Goal: Transaction & Acquisition: Purchase product/service

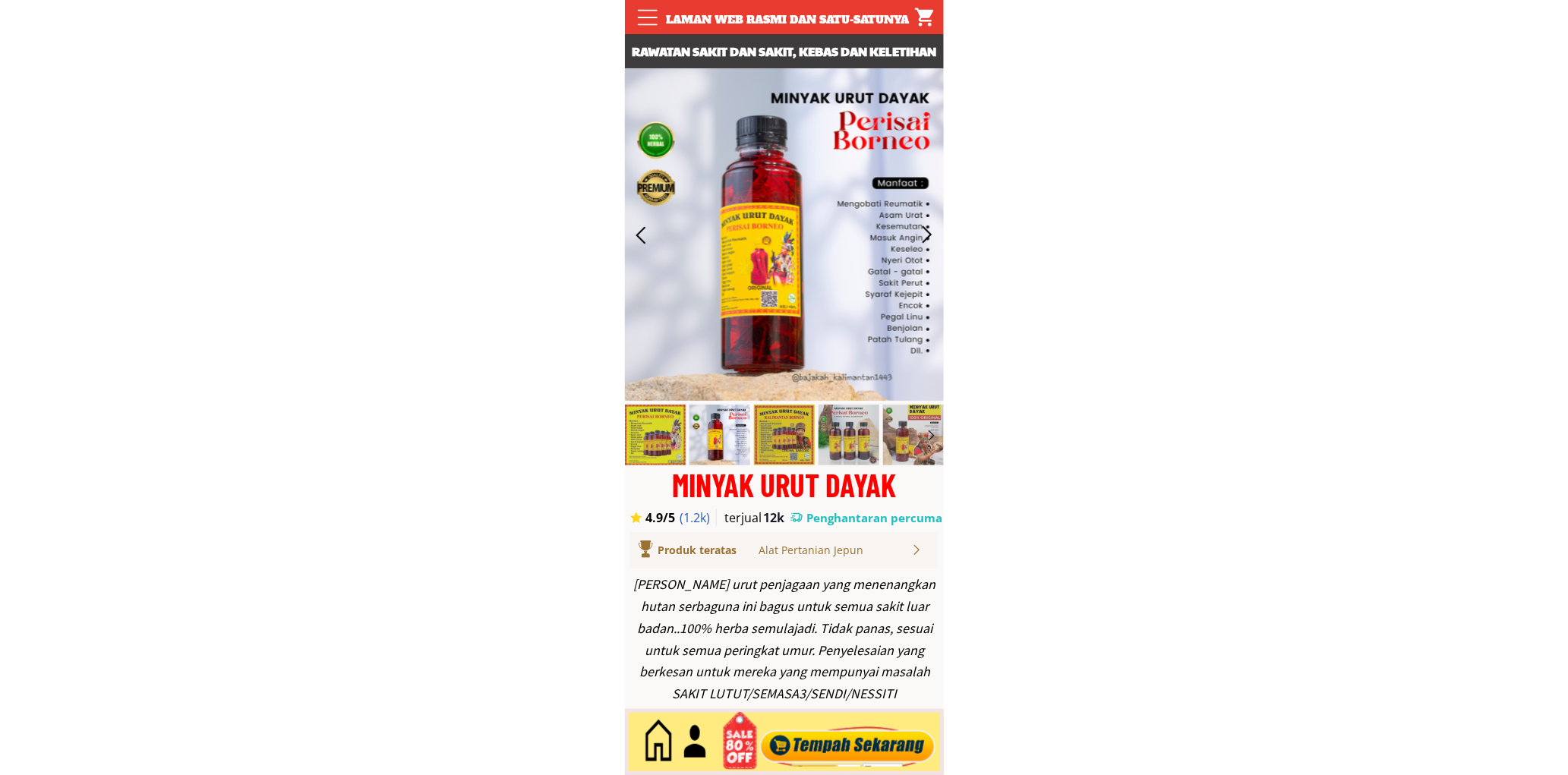
click at [900, 756] on div at bounding box center [847, 742] width 184 height 50
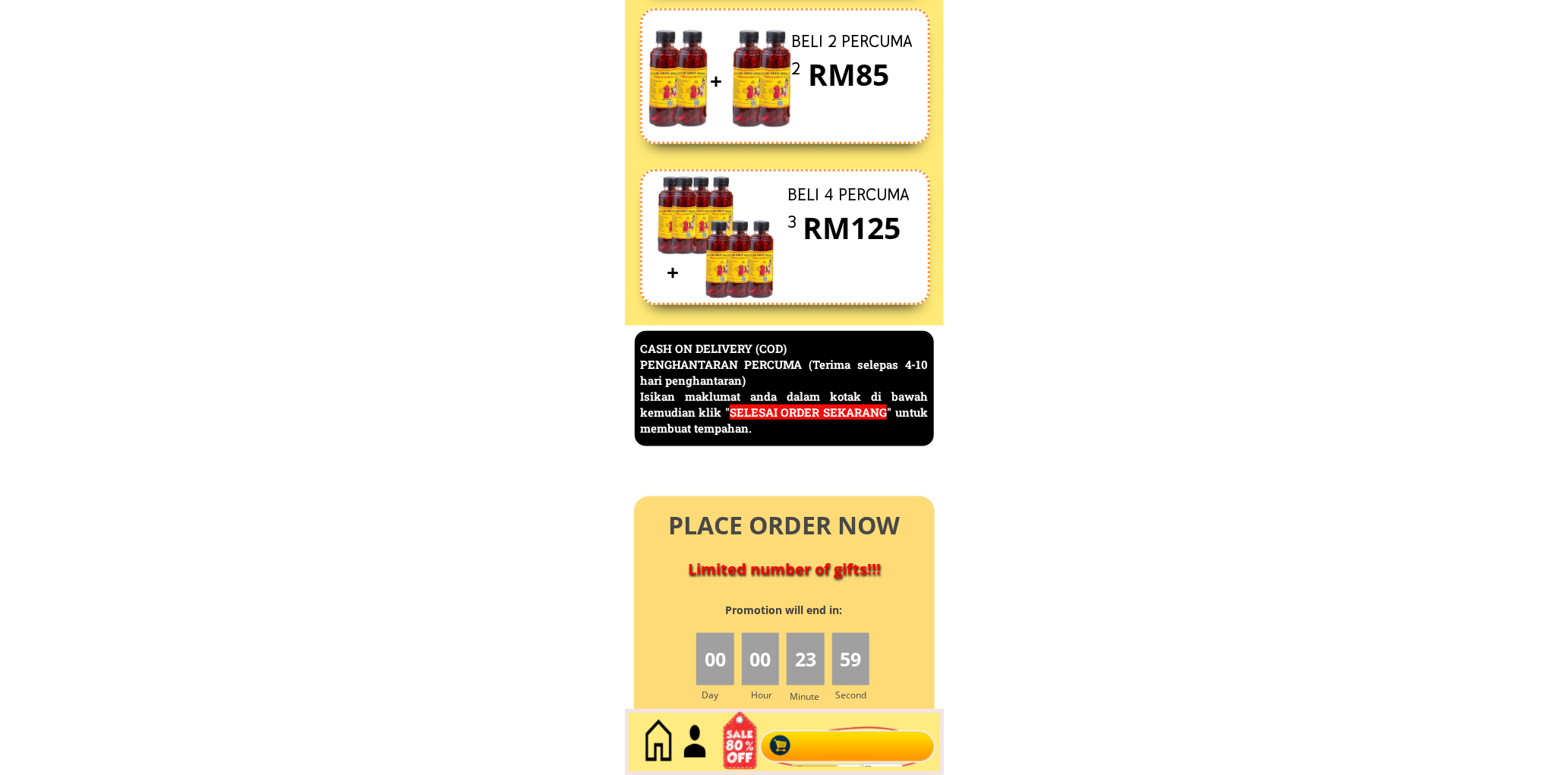
scroll to position [6585, 0]
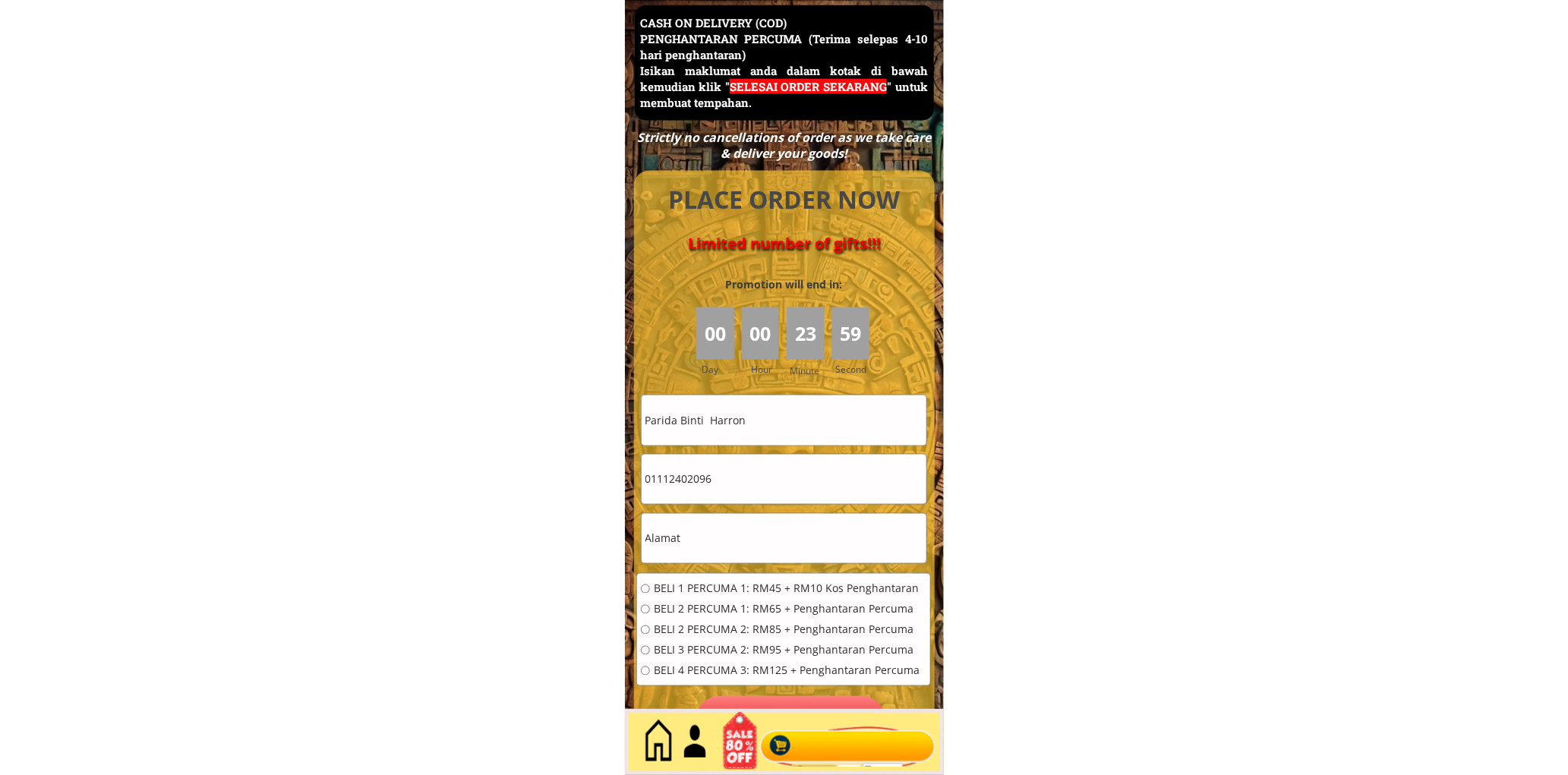
click at [801, 436] on input "Parida Binti Harron" at bounding box center [784, 420] width 285 height 49
click at [801, 436] on input "Parida Binti Harron" at bounding box center [784, 420] width 285 height 49
paste input "[PERSON_NAME]"
type input "[PERSON_NAME]"
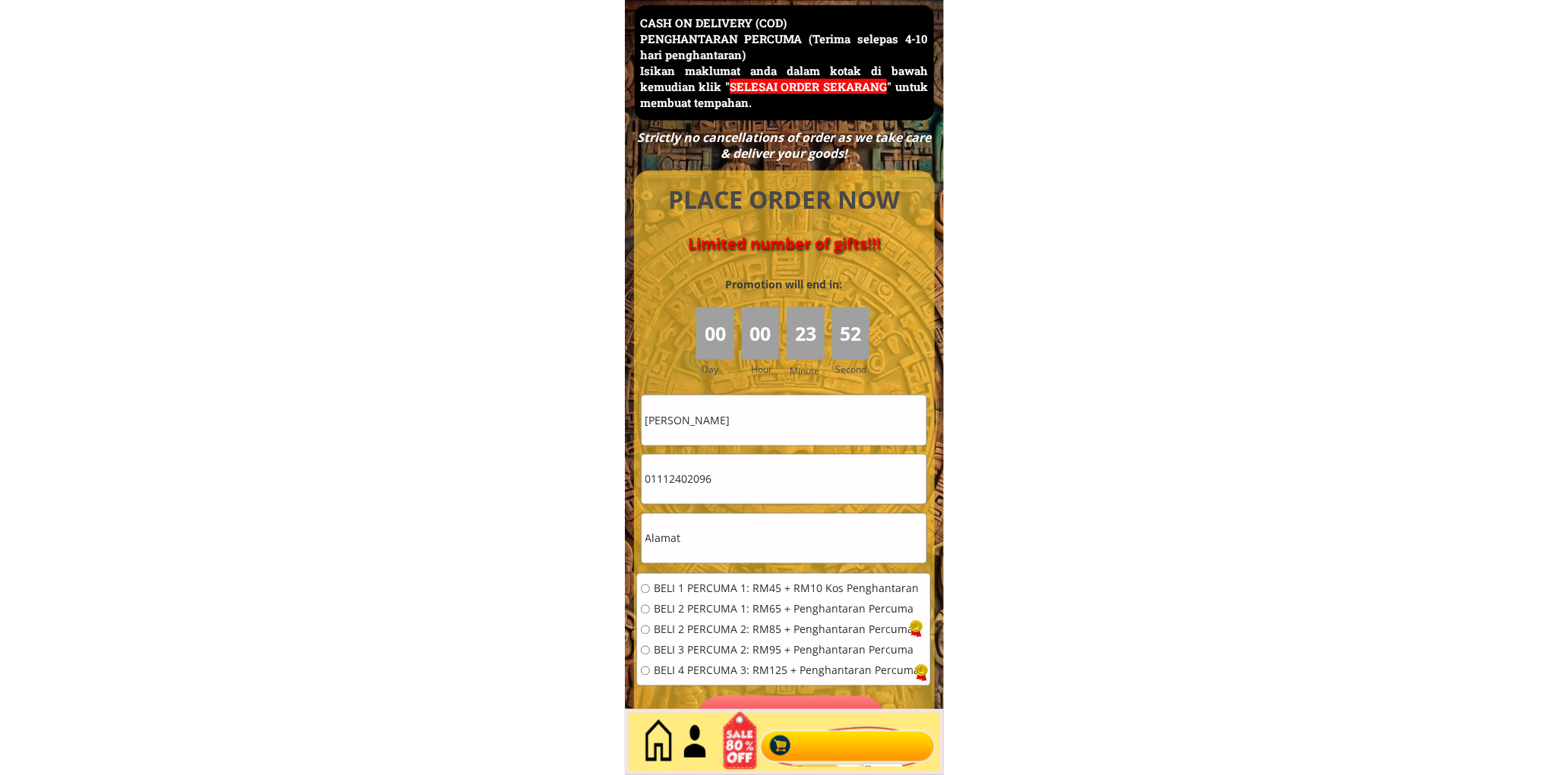
click at [786, 488] on input "01112402096" at bounding box center [784, 479] width 285 height 49
click at [755, 535] on input "text" at bounding box center [784, 538] width 285 height 49
click at [755, 536] on input "text" at bounding box center [784, 538] width 285 height 49
paste input "0166251623"
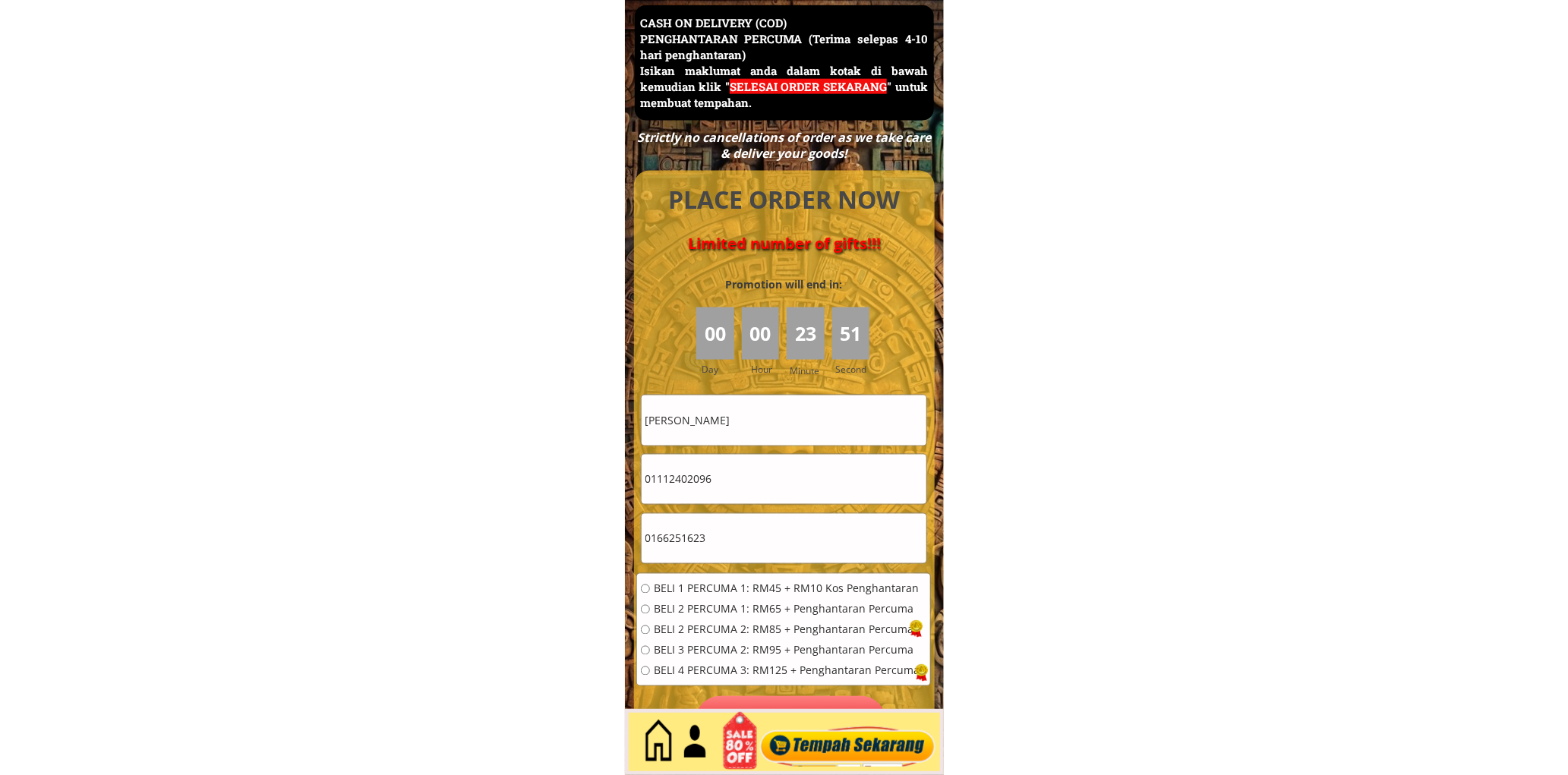
type input "0166251623"
click at [772, 481] on input "01112402096" at bounding box center [784, 479] width 285 height 49
paste input "66251623"
type input "0166251623"
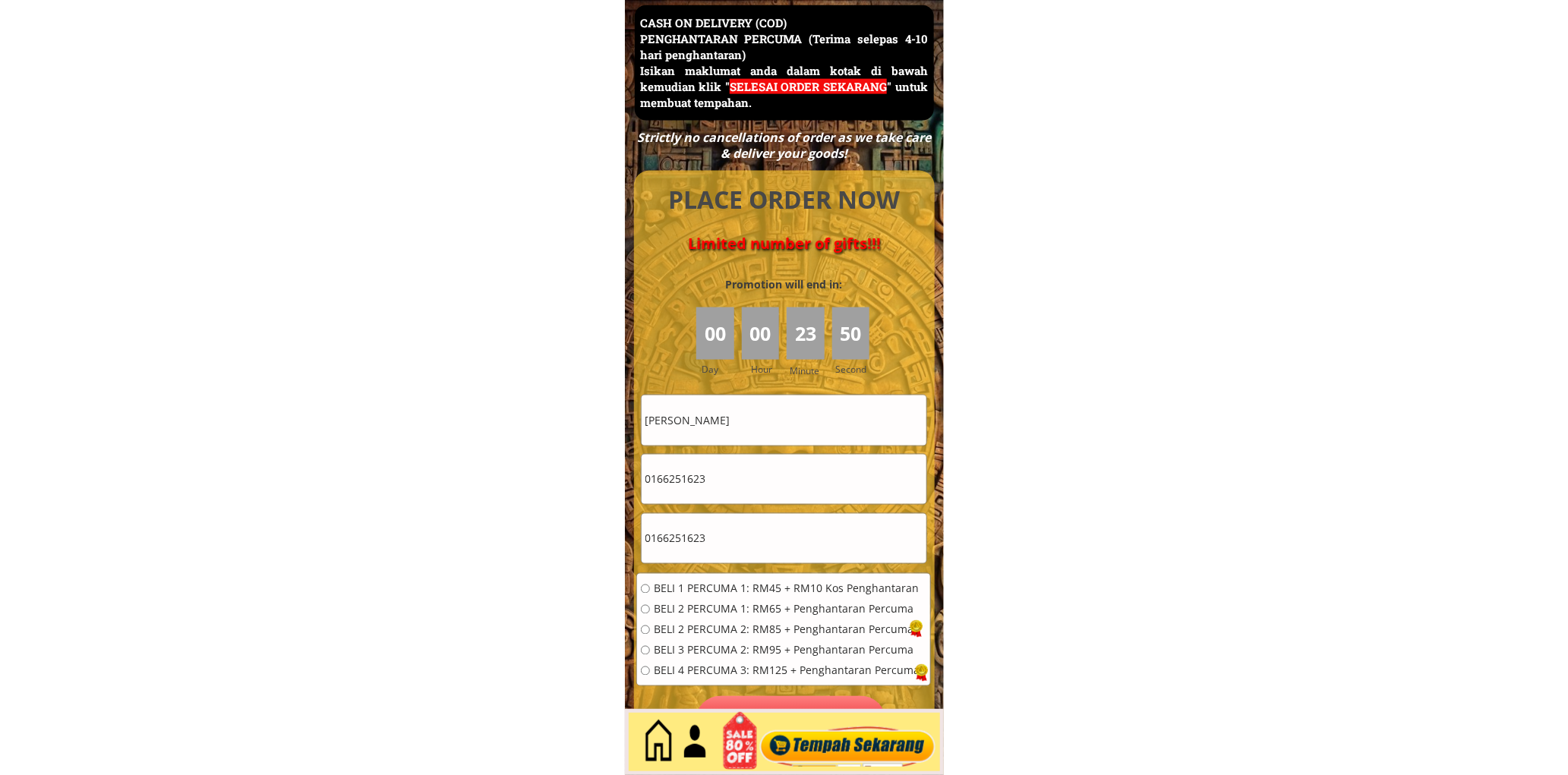
click at [746, 627] on span "BELI 2 PERCUMA 2: RM85 + Penghantaran Percuma" at bounding box center [787, 630] width 266 height 11
radio input "true"
click at [778, 607] on span "BELI 2 PERCUMA 1: RM65 + Penghantaran Percuma" at bounding box center [787, 609] width 266 height 11
radio input "true"
click at [794, 551] on input "0166251623" at bounding box center [784, 538] width 285 height 49
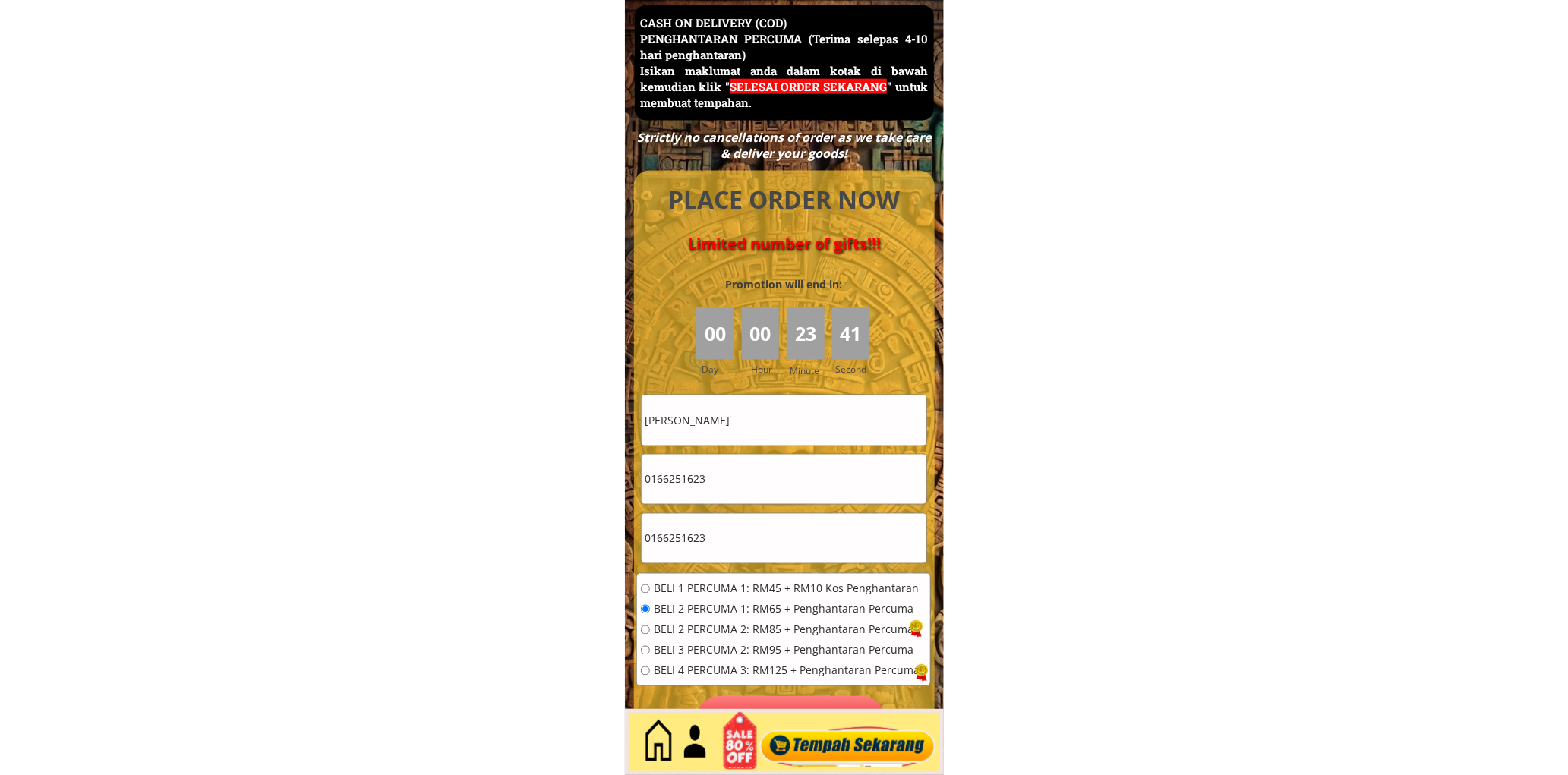
click at [790, 551] on input "0166251623" at bounding box center [784, 538] width 285 height 49
paste input "RESIDENSI PRIMA RANGGU TB 675 LORONG 12-1/3 PRIMA RANGGU 91000 TAWAU,[GEOGRAPHI…"
click at [778, 551] on input "0166251623RESIDENSI PRIMA RANGGU TB 675 LORONG 12-1/3 PRIMA RANGGU 91000 TAWAU,…" at bounding box center [784, 538] width 285 height 49
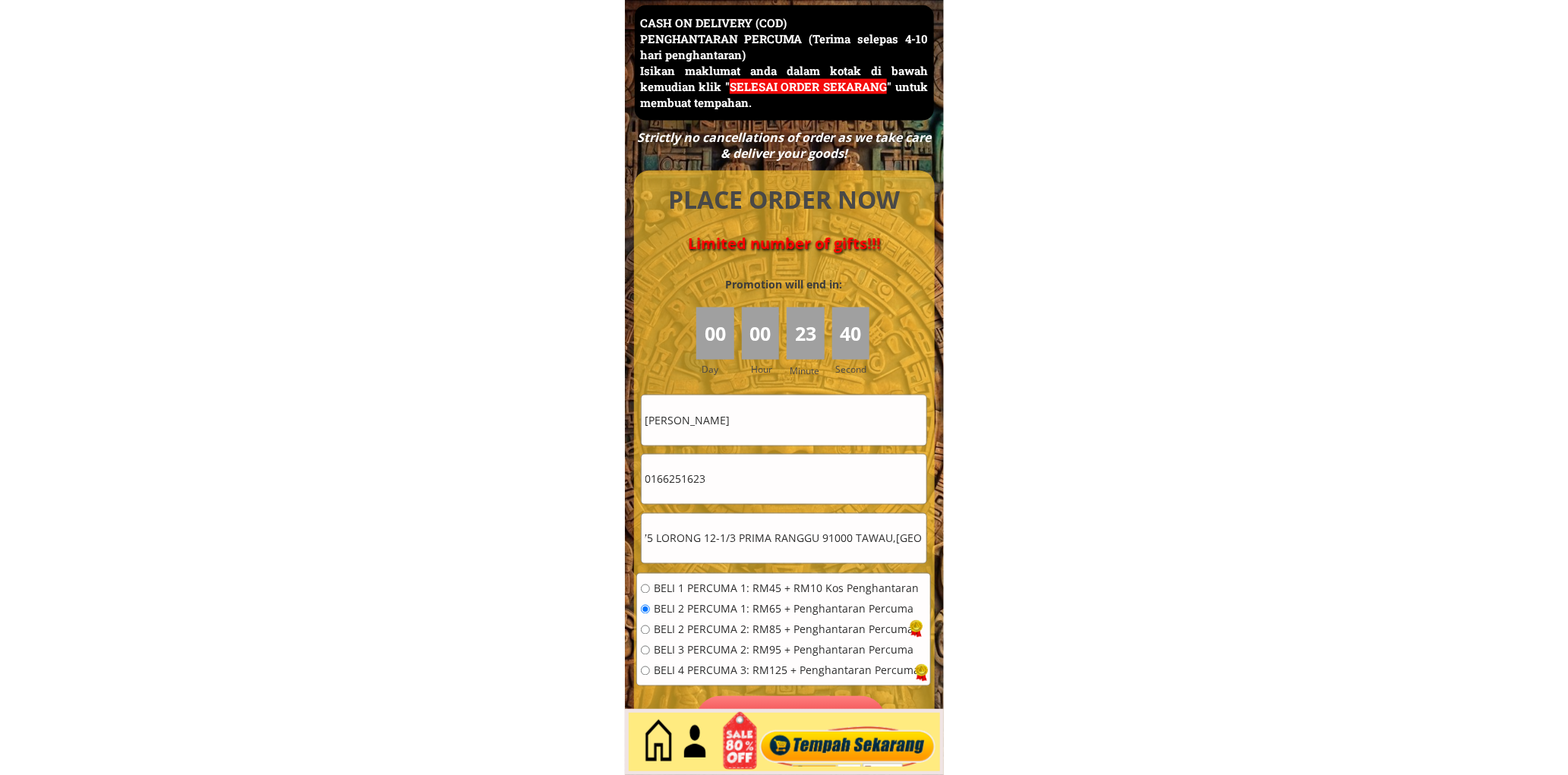
paste input "text"
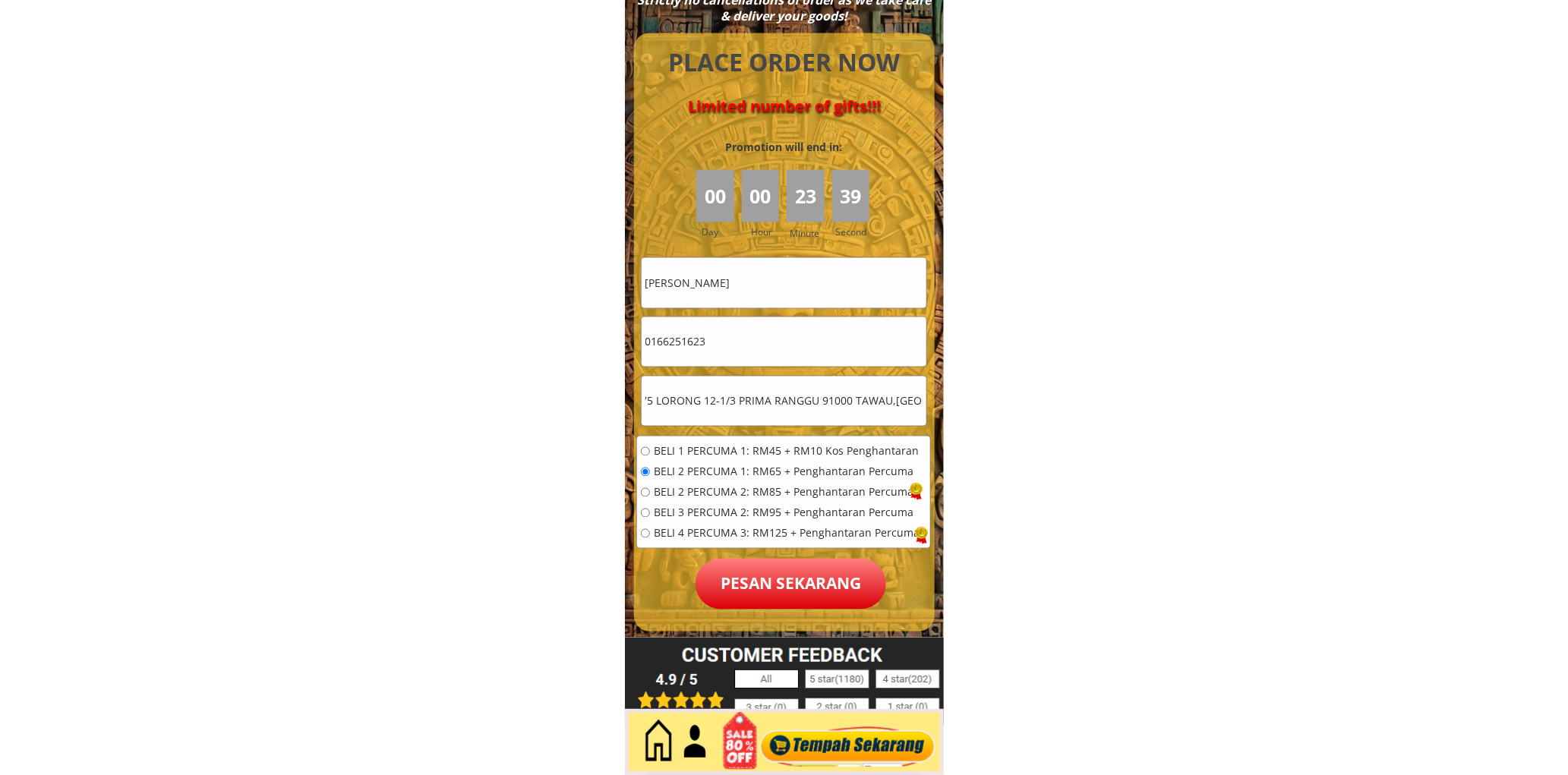
scroll to position [6726, 0]
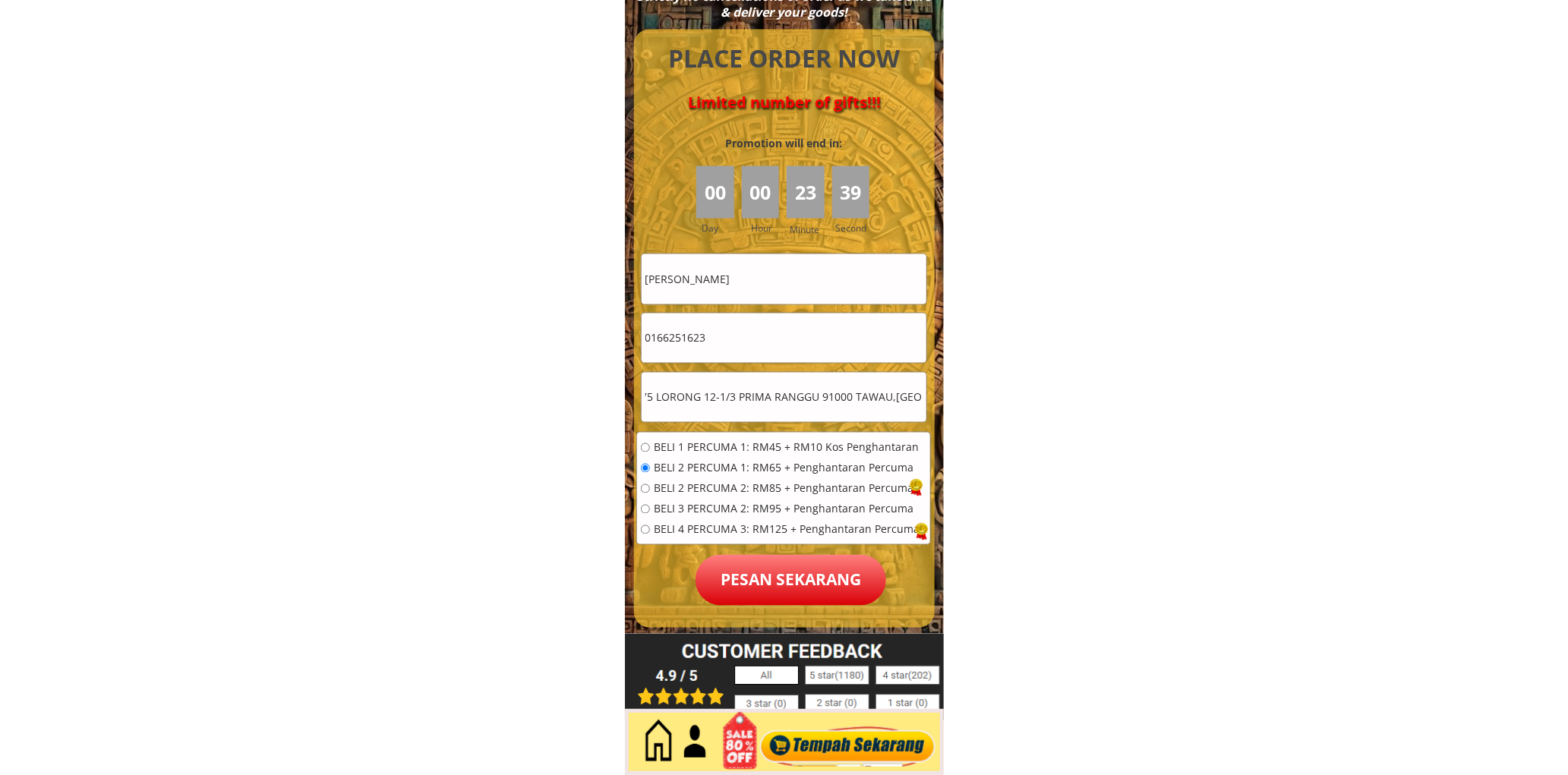
type input "RESIDENSI PRIMA RANGGU TB 675 LORONG 12-1/3 PRIMA RANGGU 91000 TAWAU,[GEOGRAPHI…"
click at [841, 568] on p "Pesan sekarang" at bounding box center [791, 579] width 191 height 51
